Goal: Task Accomplishment & Management: Use online tool/utility

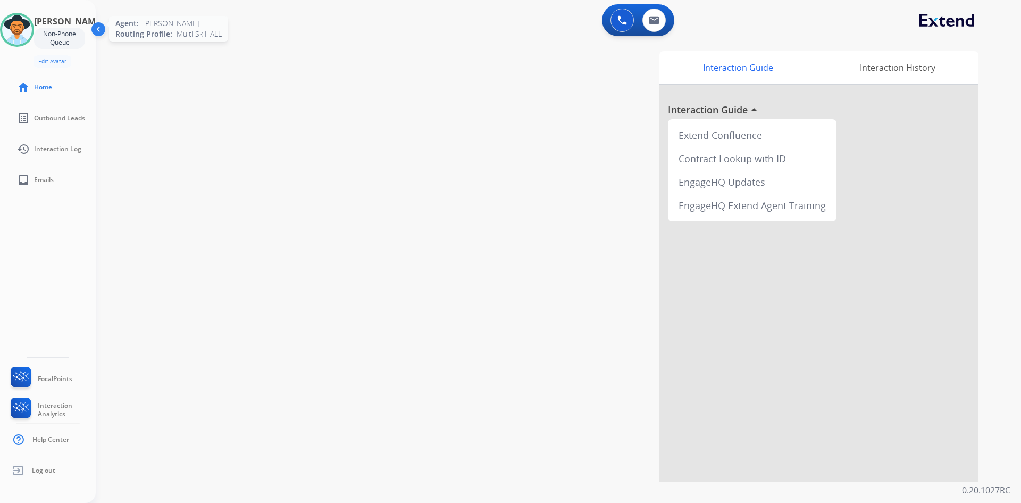
click at [26, 29] on img at bounding box center [17, 30] width 30 height 30
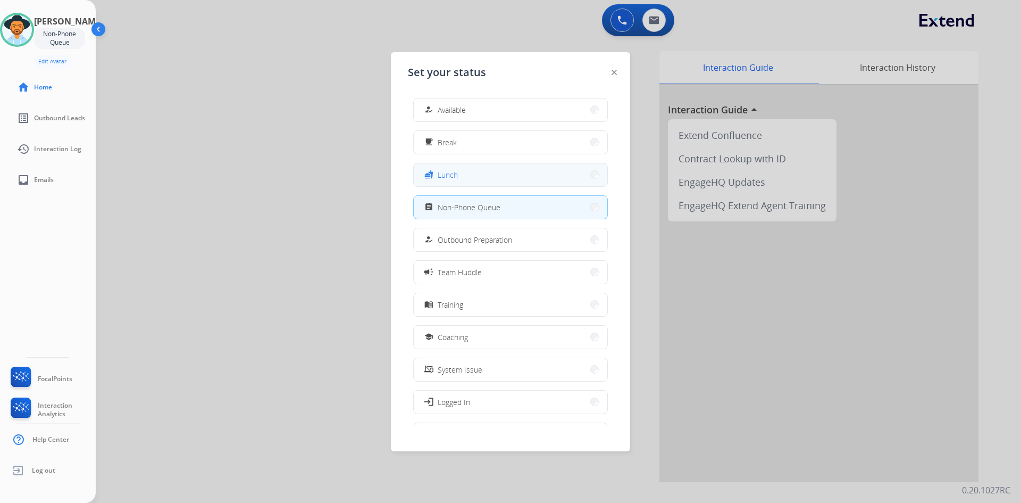
click at [530, 178] on button "fastfood Lunch" at bounding box center [511, 174] width 194 height 23
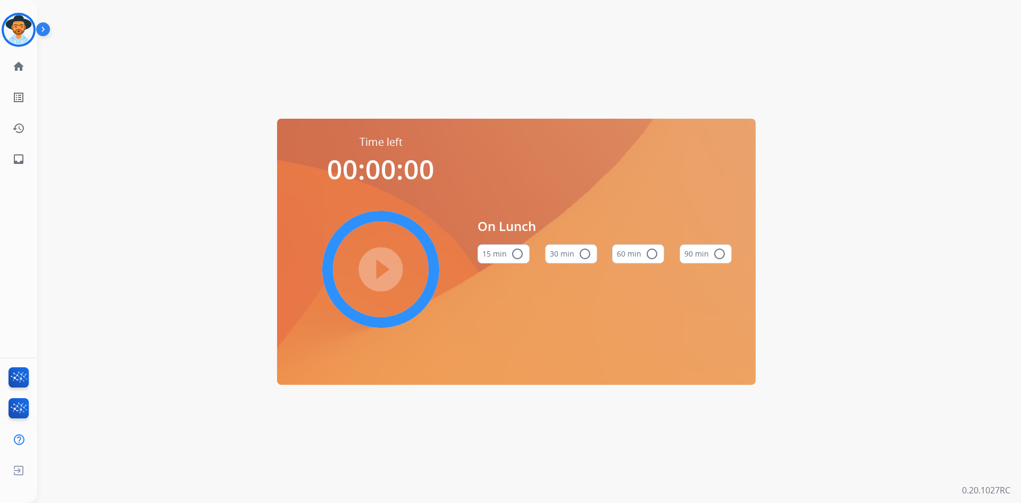
click at [652, 252] on mat-icon "radio_button_unchecked" at bounding box center [652, 253] width 13 height 13
click at [379, 263] on mat-icon "play_circle_filled" at bounding box center [381, 269] width 13 height 13
